Goal: Feedback & Contribution: Submit feedback/report problem

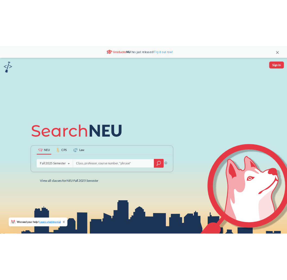
scroll to position [100, 0]
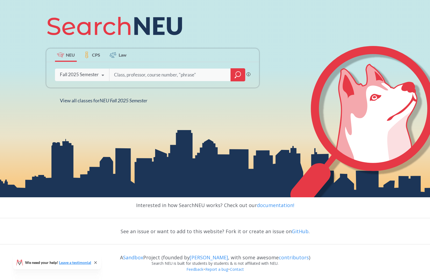
click at [290, 115] on icon at bounding box center [365, 127] width 150 height 163
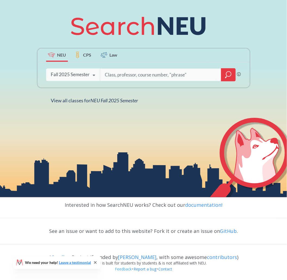
click at [120, 268] on link "Feedback" at bounding box center [123, 269] width 17 height 5
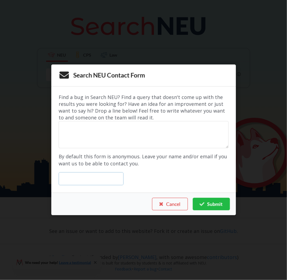
click at [105, 176] on input "text" at bounding box center [91, 178] width 65 height 13
click at [98, 139] on textarea at bounding box center [144, 134] width 170 height 27
click at [169, 133] on textarea at bounding box center [144, 134] width 170 height 27
click at [139, 137] on textarea at bounding box center [144, 134] width 170 height 27
click at [119, 138] on textarea at bounding box center [144, 134] width 170 height 27
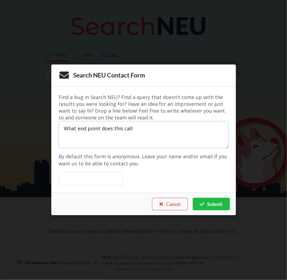
type textarea "What end point does this call"
click at [106, 179] on input "text" at bounding box center [91, 178] width 65 height 13
type input "le.don@northesatern.e"
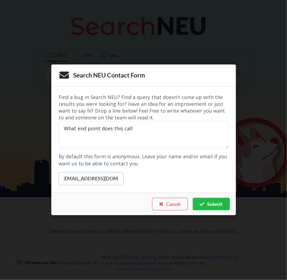
type input "[EMAIL_ADDRESS][DOMAIN_NAME]"
click at [90, 130] on textarea "What end point does this call" at bounding box center [144, 134] width 170 height 27
type textarea "What endpoint does this call"
click at [127, 182] on form "Find a bug in Search NEU? Find a query that doesn't come up with the results yo…" at bounding box center [144, 139] width 170 height 91
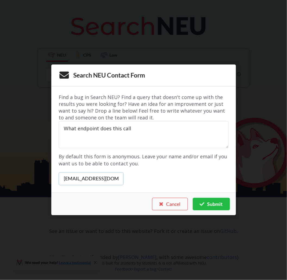
scroll to position [0, 1]
drag, startPoint x: 113, startPoint y: 180, endPoint x: 138, endPoint y: 180, distance: 25.8
click at [138, 180] on form "Find a bug in Search NEU? Find a query that doesn't come up with the results yo…" at bounding box center [144, 139] width 170 height 91
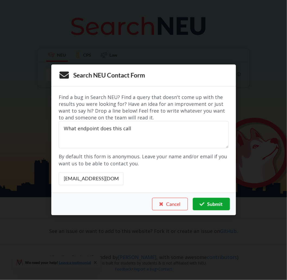
click at [211, 206] on button "Submit" at bounding box center [211, 204] width 37 height 13
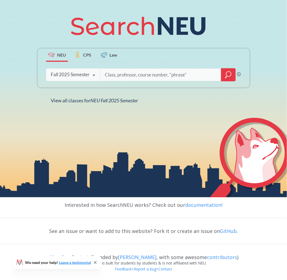
click at [97, 263] on icon at bounding box center [95, 262] width 4 height 4
click at [117, 268] on link "Feedback" at bounding box center [123, 269] width 17 height 5
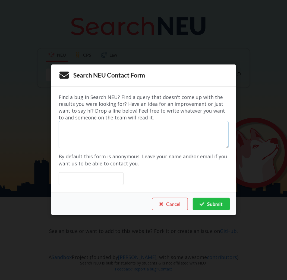
click at [128, 129] on textarea at bounding box center [144, 134] width 170 height 27
type textarea "asfsadf"
